Goal: Task Accomplishment & Management: Manage account settings

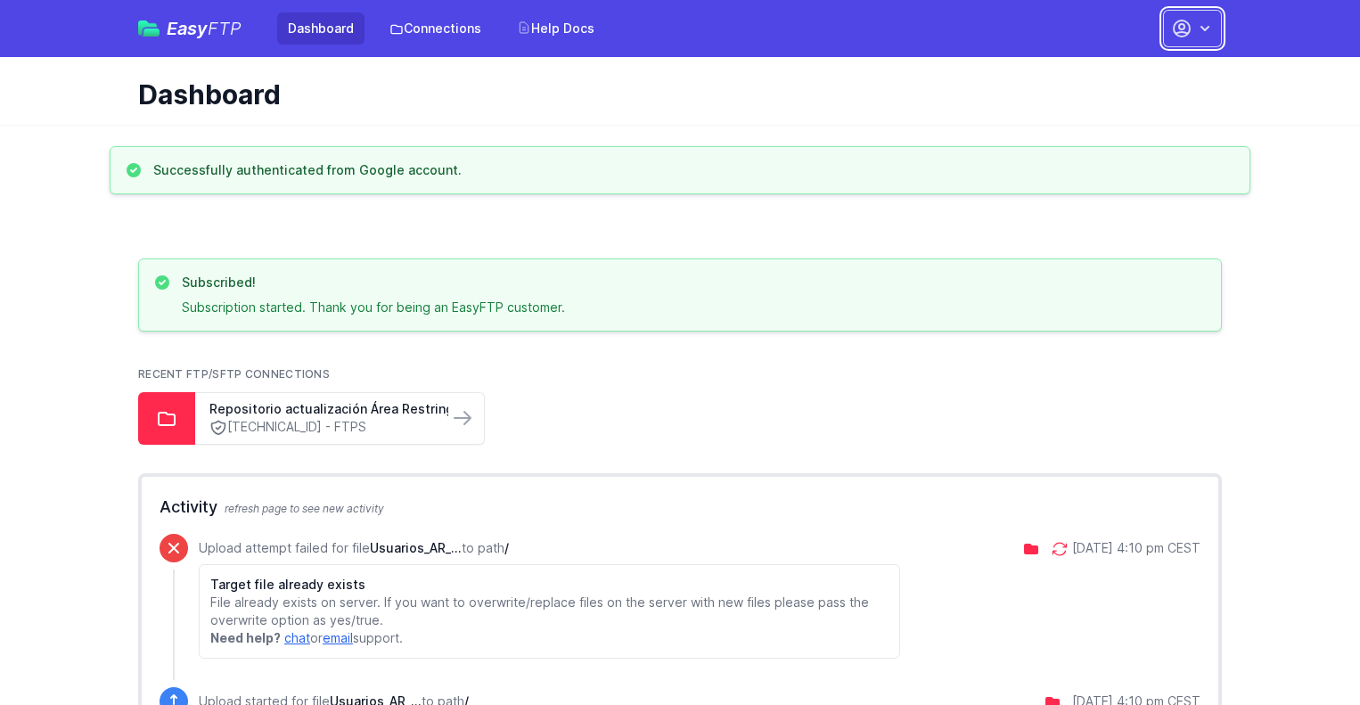
click at [1199, 29] on icon "button" at bounding box center [1205, 29] width 18 height 18
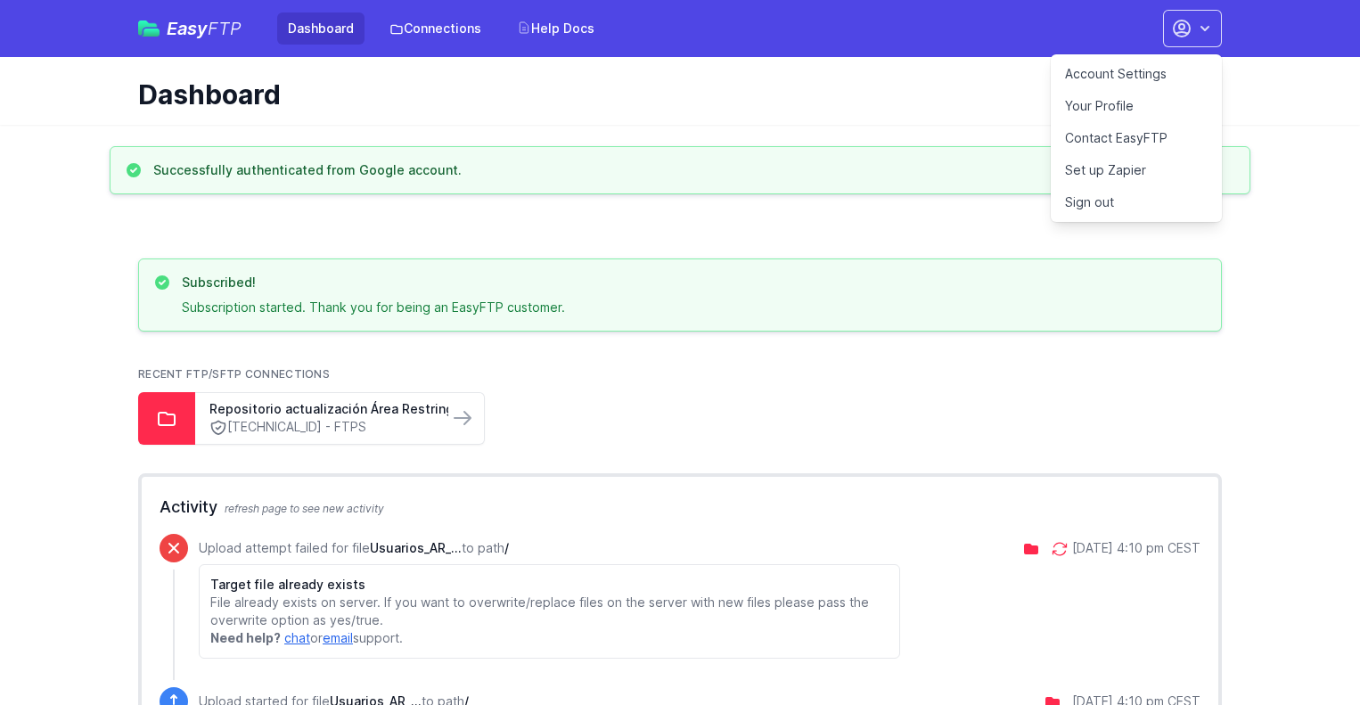
click at [1150, 75] on link "Account Settings" at bounding box center [1136, 74] width 171 height 32
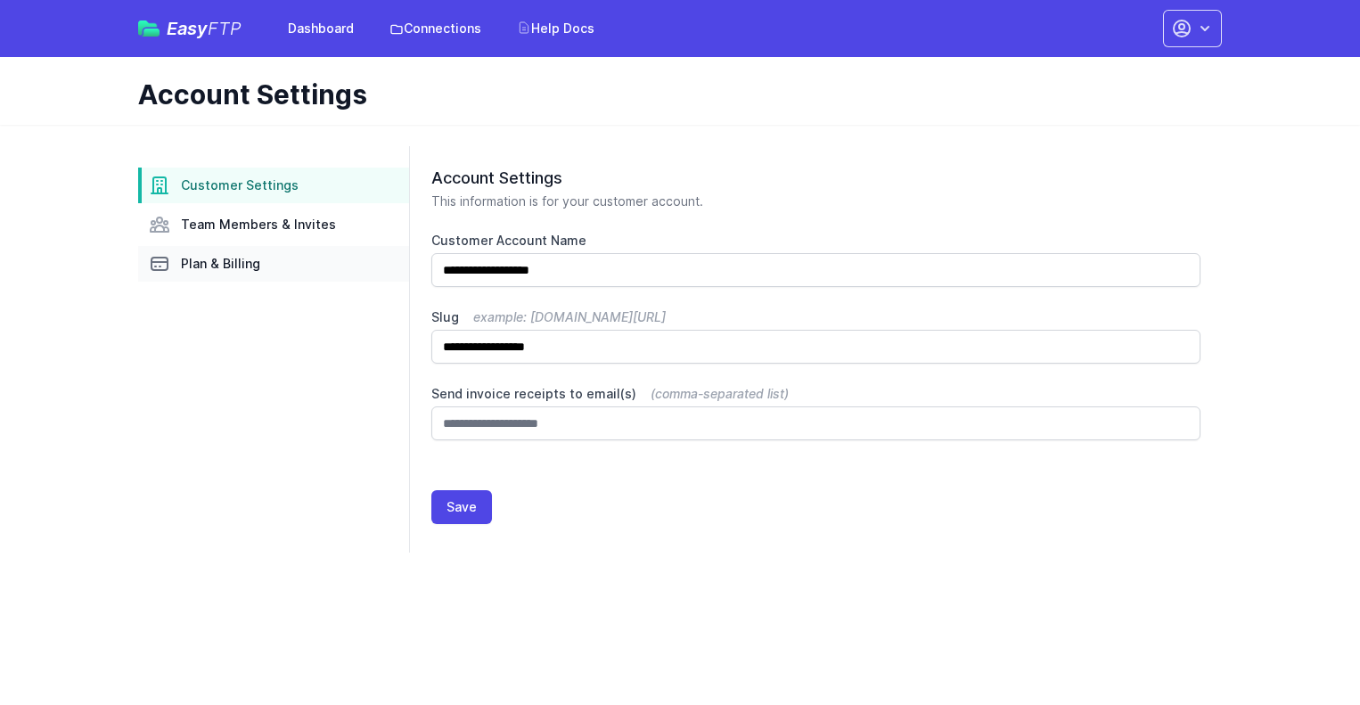
click at [288, 270] on link "Plan & Billing" at bounding box center [273, 264] width 271 height 36
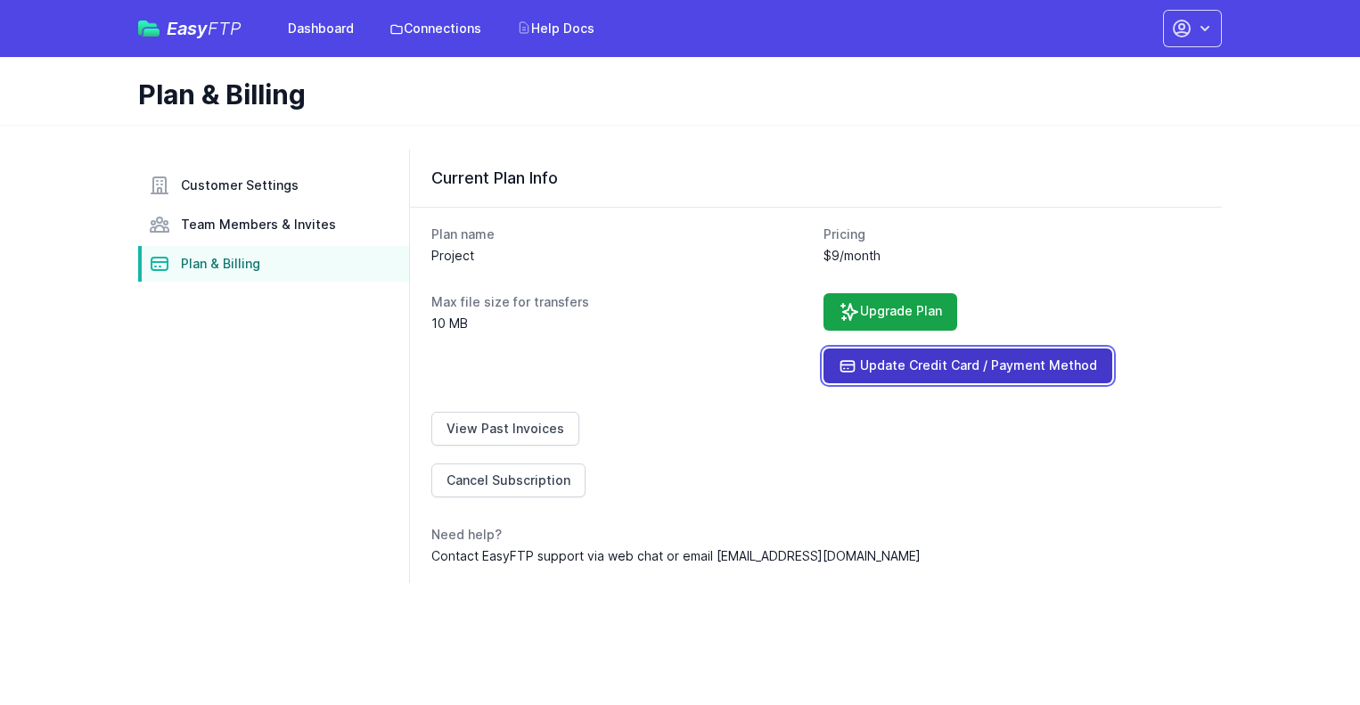
click at [1020, 376] on link "Update Credit Card / Payment Method" at bounding box center [968, 366] width 289 height 35
